Goal: Task Accomplishment & Management: Manage account settings

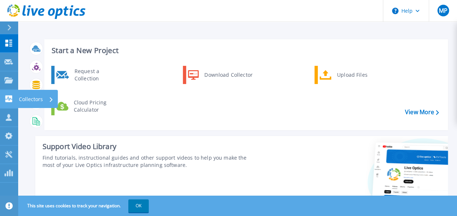
click at [6, 96] on icon at bounding box center [8, 98] width 7 height 7
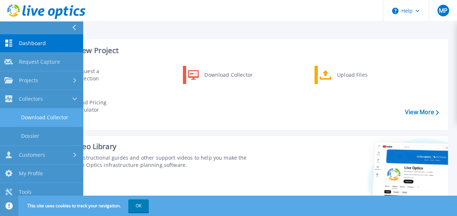
click at [58, 117] on link "Download Collector" at bounding box center [41, 117] width 83 height 19
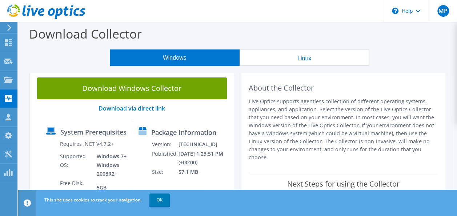
click at [305, 64] on button "Linux" at bounding box center [304, 57] width 130 height 16
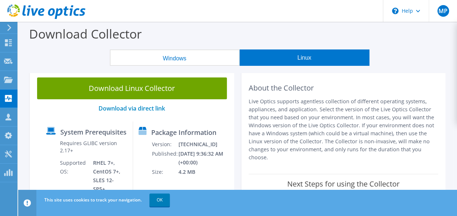
click at [194, 63] on button "Windows" at bounding box center [175, 57] width 130 height 16
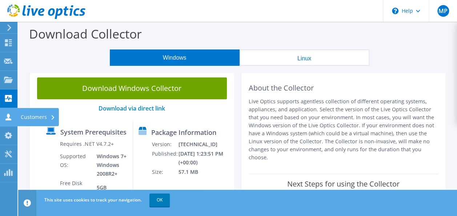
click at [8, 115] on use at bounding box center [8, 116] width 6 height 7
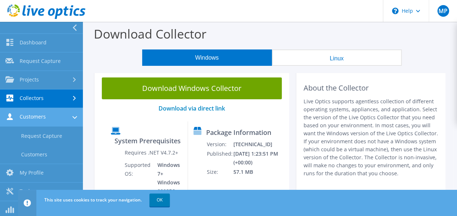
click at [74, 116] on icon at bounding box center [74, 117] width 5 height 3
click at [73, 116] on icon at bounding box center [74, 116] width 3 height 5
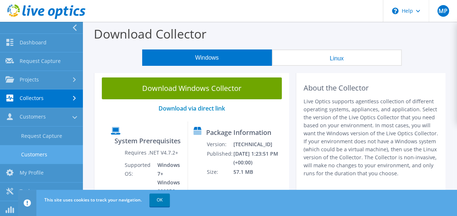
click at [46, 152] on link "Customers" at bounding box center [41, 154] width 83 height 19
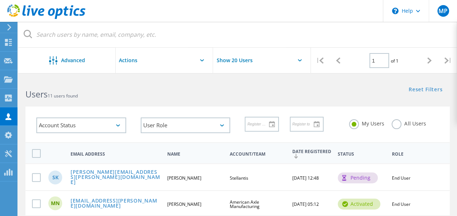
click at [202, 60] on icon at bounding box center [202, 60] width 4 height 2
click at [300, 60] on icon at bounding box center [299, 60] width 4 height 2
click at [9, 135] on icon at bounding box center [8, 134] width 9 height 7
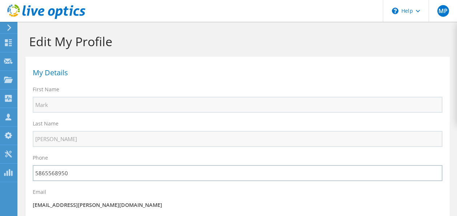
select select "224"
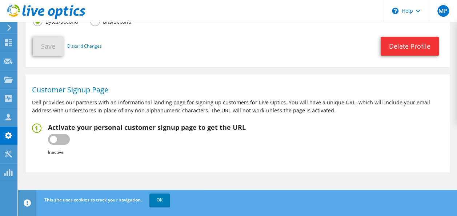
scroll to position [405, 0]
click at [68, 137] on label at bounding box center [59, 139] width 22 height 11
click at [0, 0] on input "checkbox" at bounding box center [0, 0] width 0 height 0
type input "[URL][DOMAIN_NAME]"
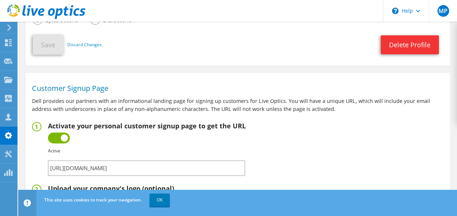
scroll to position [441, 0]
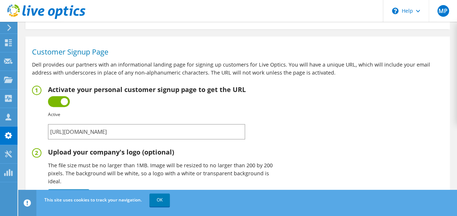
click at [376, 122] on fieldset "Activate your personal customer signup page to get the URL Inactive Active Fail…" at bounding box center [237, 112] width 411 height 54
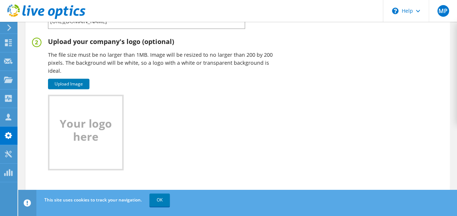
scroll to position [536, 0]
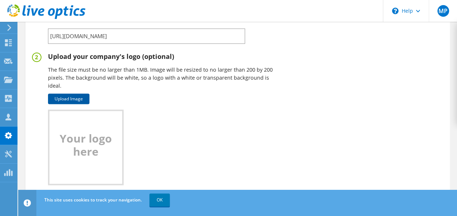
click at [86, 100] on link "Upload Image" at bounding box center [68, 98] width 41 height 11
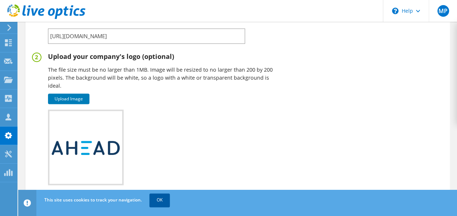
click at [163, 203] on link "OK" at bounding box center [159, 199] width 20 height 13
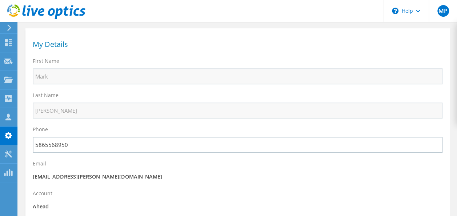
scroll to position [0, 0]
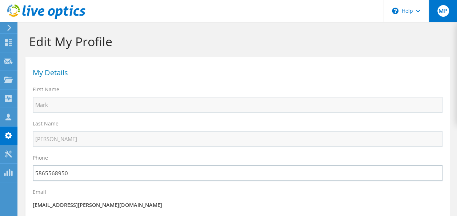
click at [441, 12] on span "MP" at bounding box center [443, 11] width 12 height 12
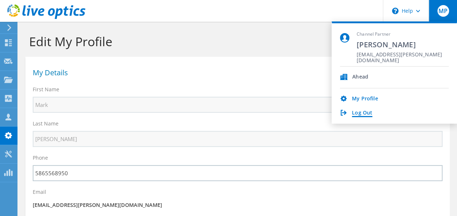
click at [359, 113] on link "Log Out" at bounding box center [362, 113] width 20 height 7
